Goal: Transaction & Acquisition: Purchase product/service

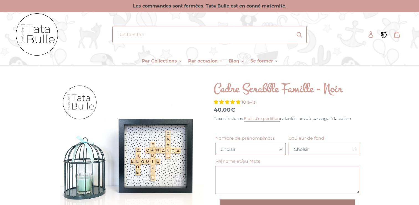
click at [282, 149] on select "Choisir 3 4 5 6" at bounding box center [250, 149] width 71 height 12
select select "6"
click at [215, 143] on select "Choisir 3 4 5 6" at bounding box center [250, 149] width 71 height 12
click at [303, 151] on select "Choisir 1-Gris anthracite 2-Bleu irisé 3-Pois gris 4-Argent 5-Gris Chevrons 6-Z…" at bounding box center [324, 149] width 71 height 12
click at [289, 143] on select "Choisir 1-Gris anthracite 2-Bleu irisé 3-Pois gris 4-Argent 5-Gris Chevrons 6-Z…" at bounding box center [324, 149] width 71 height 12
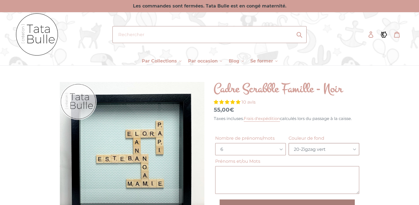
click at [355, 148] on select "Choisir 1-Gris anthracite 2-Bleu irisé 3-Pois gris 4-Argent 5-Gris Chevrons 6-Z…" at bounding box center [324, 149] width 71 height 12
click at [289, 143] on select "Choisir 1-Gris anthracite 2-Bleu irisé 3-Pois gris 4-Argent 5-Gris Chevrons 6-Z…" at bounding box center [324, 149] width 71 height 12
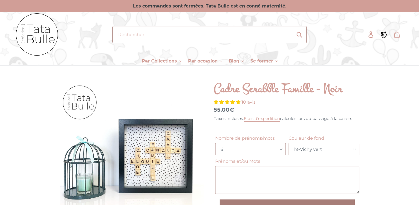
click at [282, 151] on select "Choisir 3 4 5 6" at bounding box center [250, 149] width 71 height 12
click at [215, 143] on select "Choisir 3 4 5 6" at bounding box center [250, 149] width 71 height 12
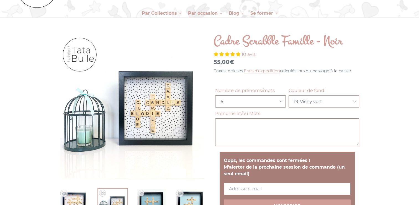
scroll to position [3, 0]
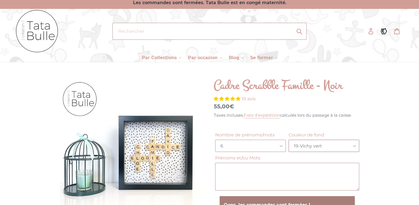
click at [355, 148] on select "Choisir 1-Gris anthracite 2-Bleu irisé 3-Pois gris 4-Argent 5-Gris Chevrons 6-Z…" at bounding box center [324, 145] width 71 height 12
select select "4-Argent"
click at [289, 139] on select "Choisir 1-Gris anthracite 2-Bleu irisé 3-Pois gris 4-Argent 5-Gris Chevrons 6-Z…" at bounding box center [324, 145] width 71 height 12
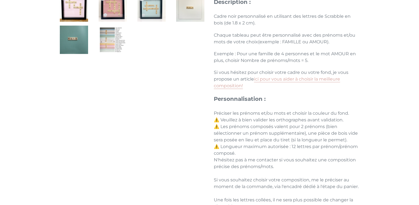
scroll to position [362, 0]
